Goal: Transaction & Acquisition: Purchase product/service

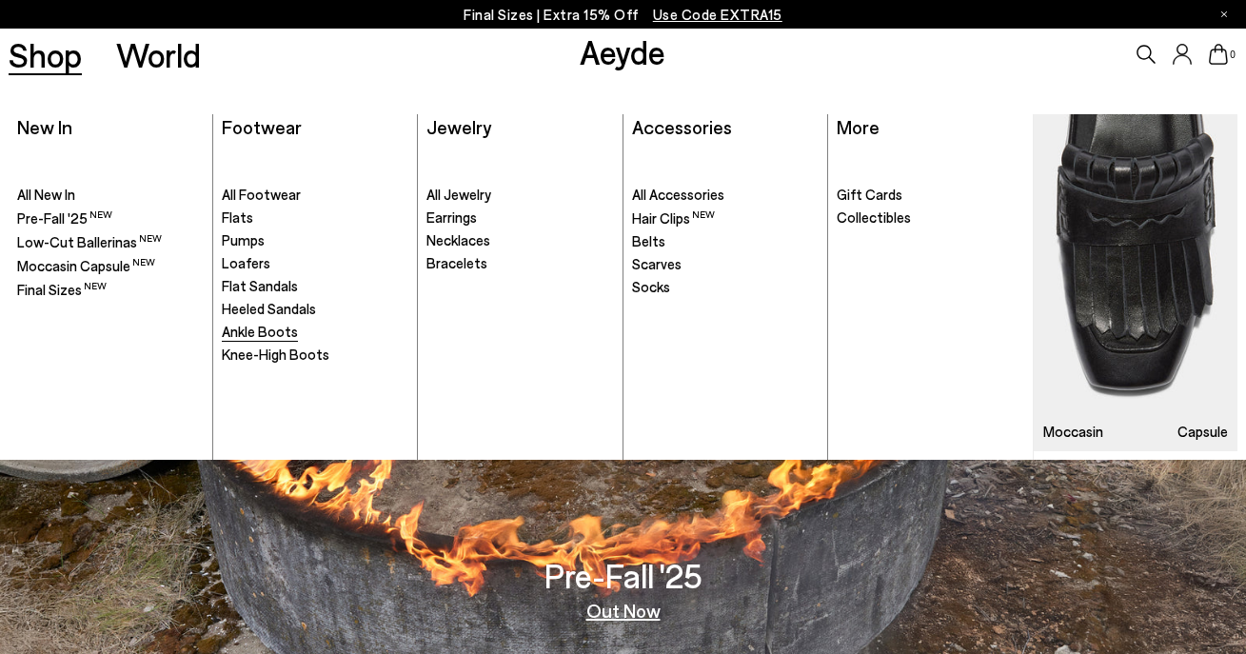
click at [243, 336] on span "Ankle Boots" at bounding box center [260, 331] width 76 height 17
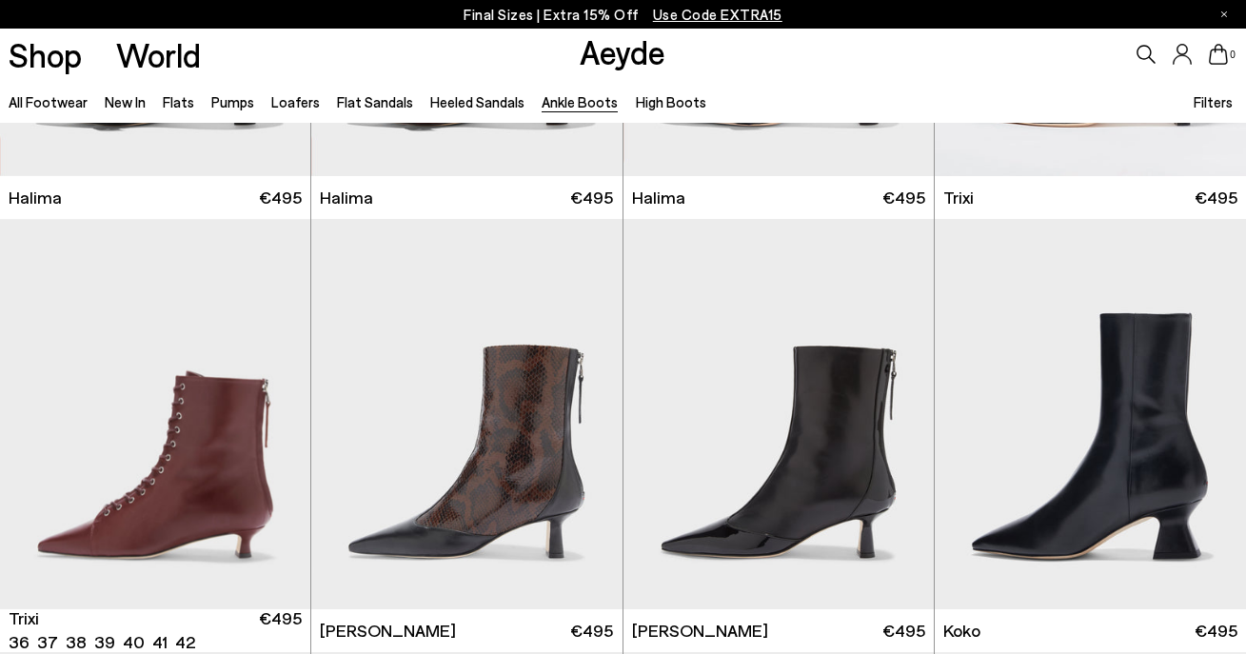
scroll to position [346, 0]
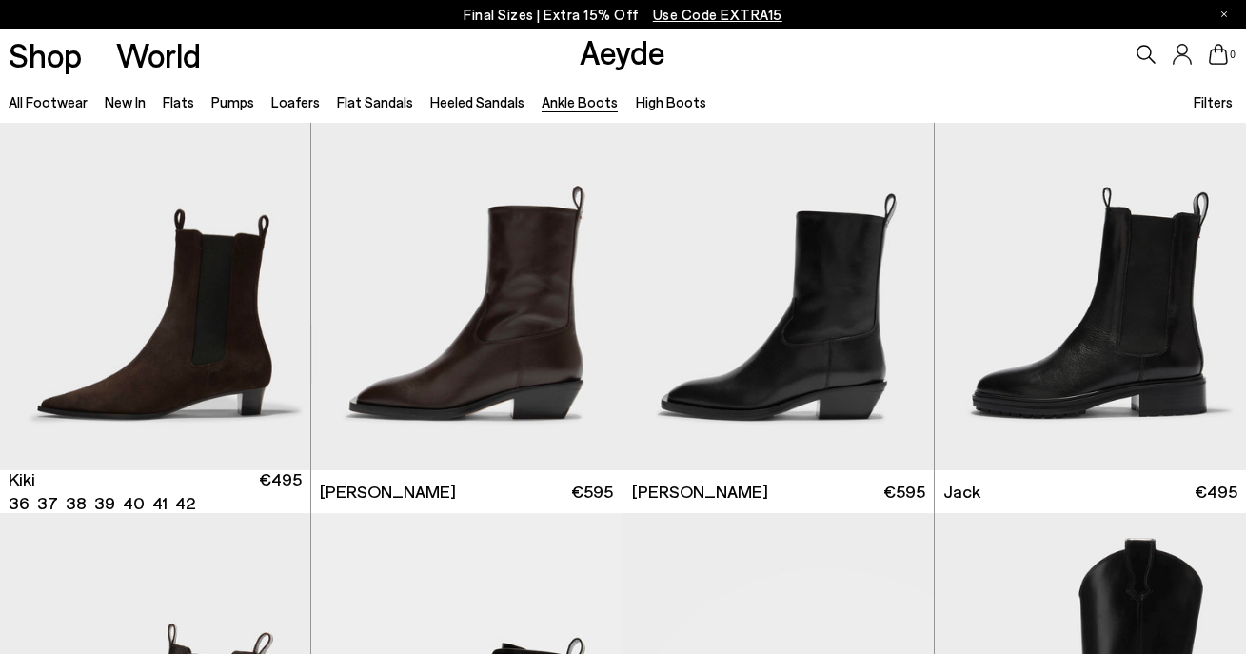
scroll to position [2645, 0]
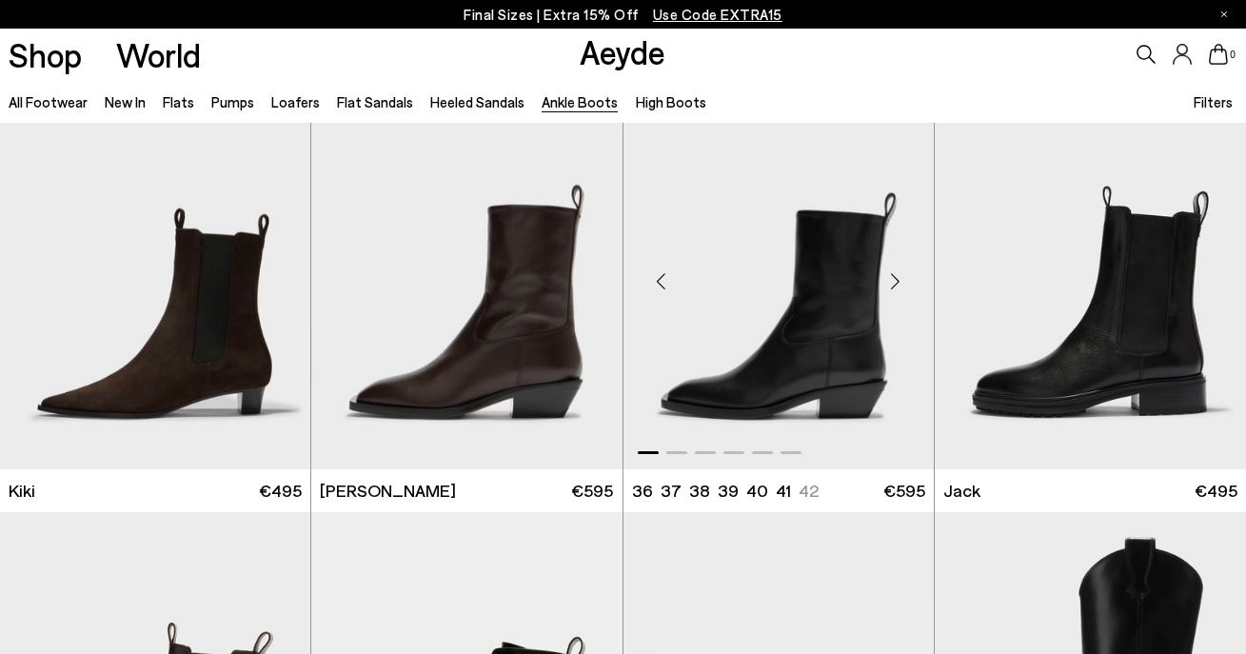
click at [728, 296] on img "1 / 6" at bounding box center [778, 273] width 310 height 390
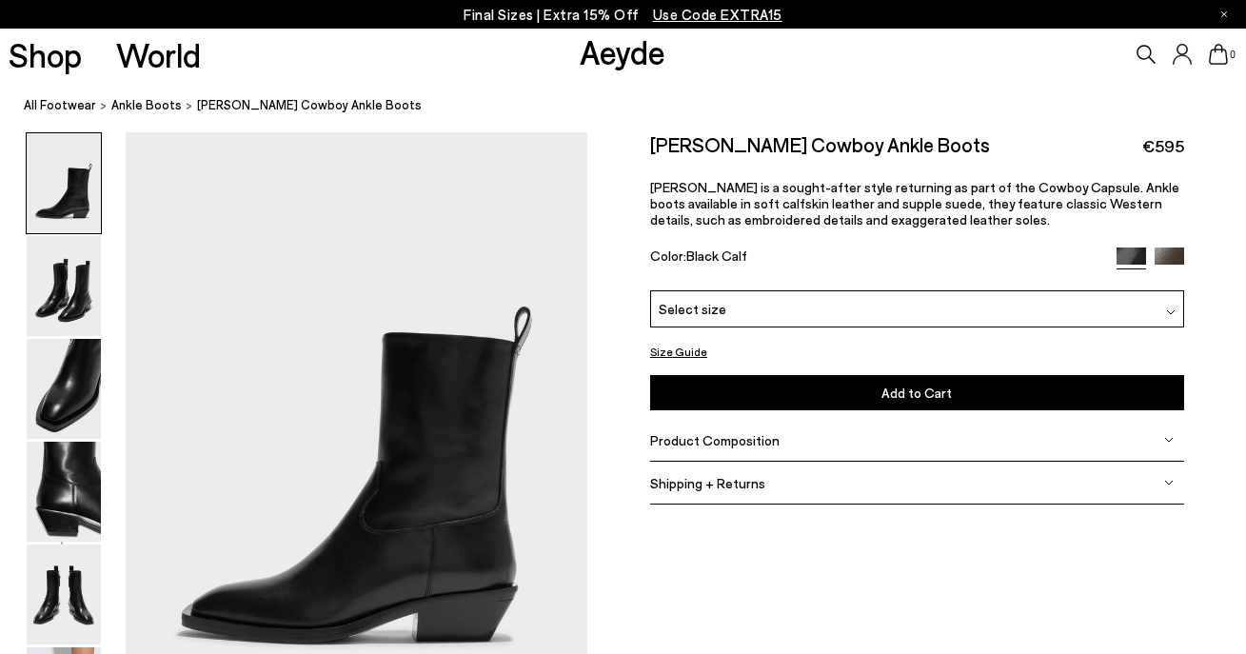
scroll to position [16, 0]
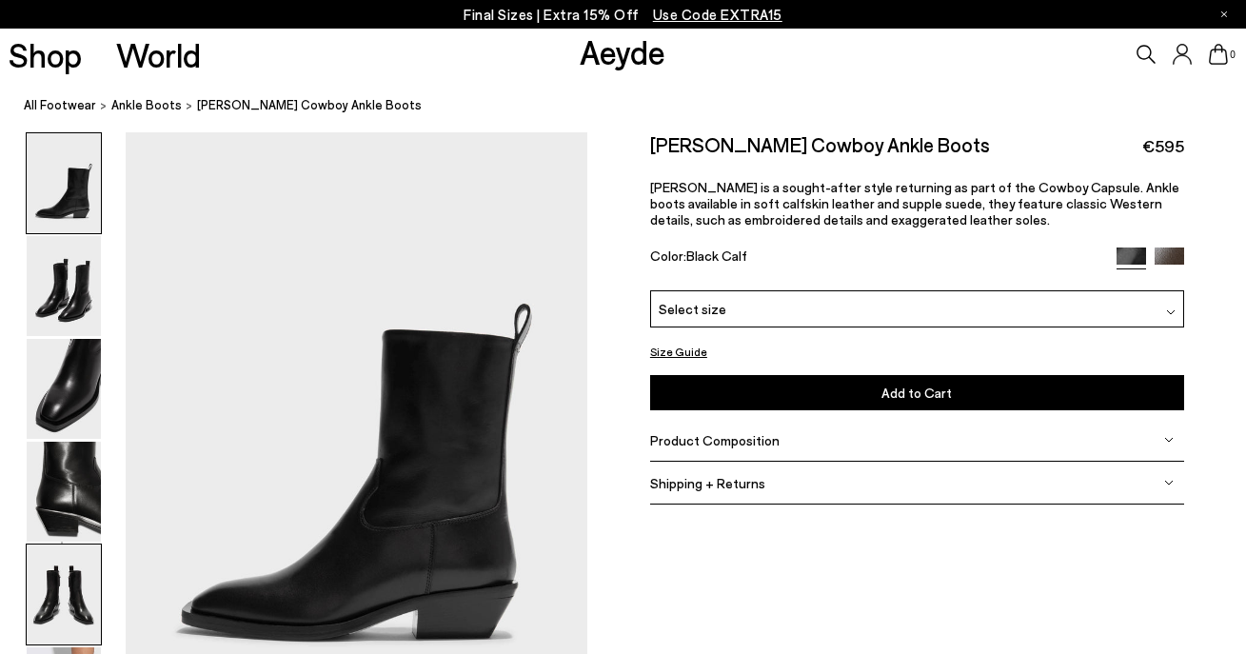
click at [87, 593] on img at bounding box center [64, 594] width 74 height 100
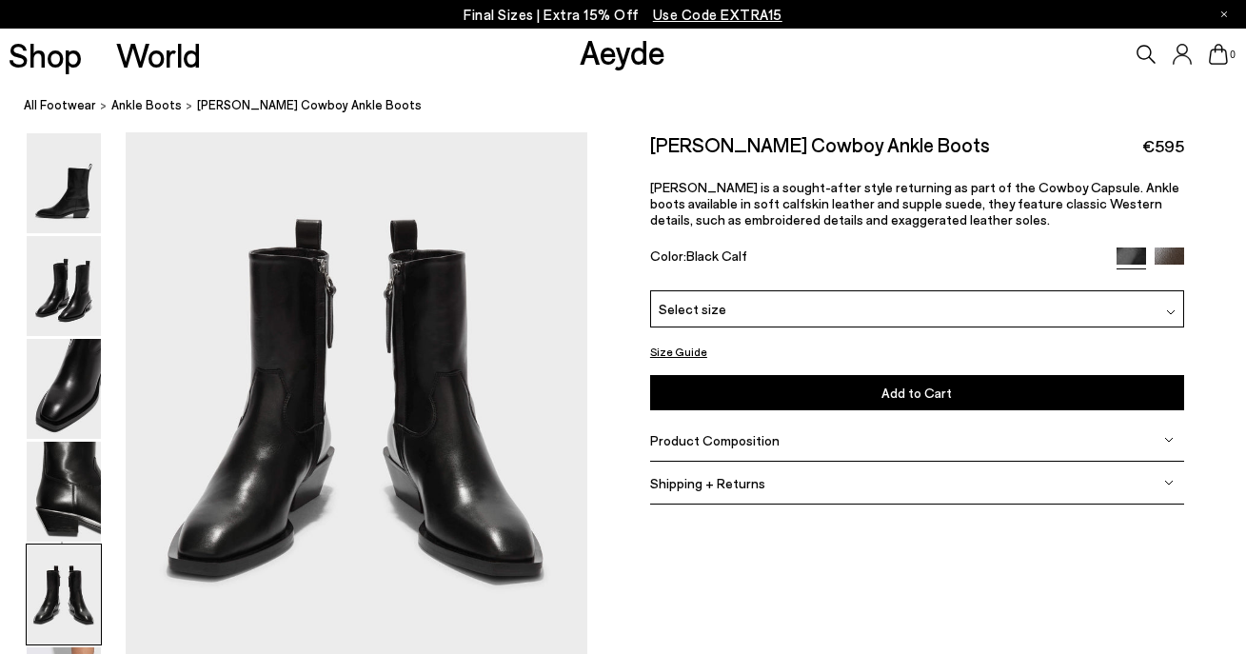
scroll to position [2526, 0]
